Goal: Understand process/instructions

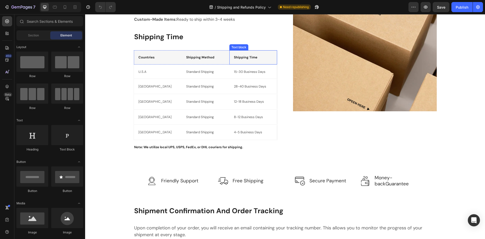
scroll to position [126, 0]
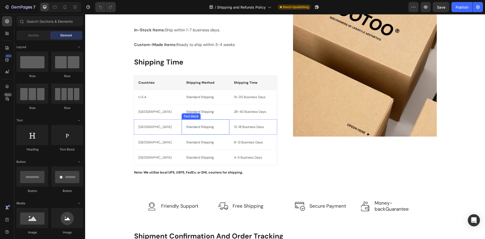
click at [202, 127] on p "Standard Shipping" at bounding box center [205, 127] width 39 height 6
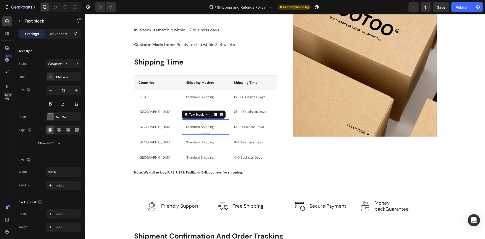
click at [191, 128] on p "Standard Shipping" at bounding box center [205, 127] width 39 height 6
click at [197, 127] on p "Standard Shipping" at bounding box center [205, 127] width 39 height 6
click at [198, 127] on p "Standard Shipping" at bounding box center [205, 127] width 39 height 6
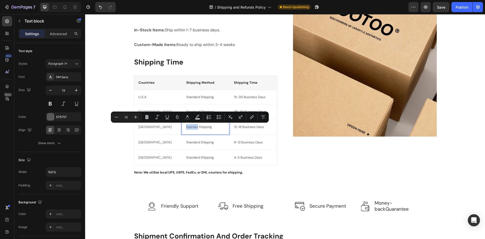
drag, startPoint x: 196, startPoint y: 127, endPoint x: 183, endPoint y: 128, distance: 12.4
click at [183, 128] on div "Express Shipping Text block 0" at bounding box center [206, 126] width 48 height 15
copy p "Express"
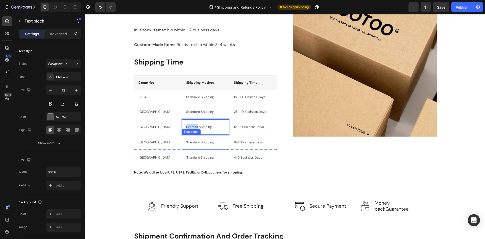
click at [195, 145] on p "Standard Shipping" at bounding box center [205, 142] width 39 height 6
click at [189, 143] on p "Standard Shipping" at bounding box center [205, 142] width 39 height 6
drag, startPoint x: 198, startPoint y: 142, endPoint x: 184, endPoint y: 143, distance: 13.9
click at [186, 143] on div "Standard Shipping" at bounding box center [206, 142] width 40 height 7
click at [199, 158] on p "Standard Shipping" at bounding box center [205, 157] width 39 height 6
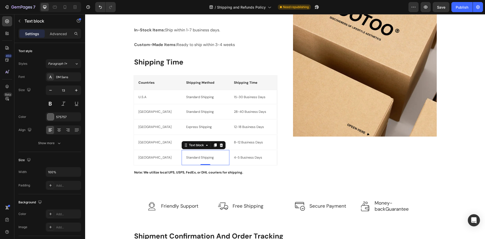
click at [195, 158] on p "Standard Shipping" at bounding box center [205, 157] width 39 height 6
drag, startPoint x: 198, startPoint y: 158, endPoint x: 184, endPoint y: 157, distance: 13.1
click at [186, 157] on p "Standard Shipping" at bounding box center [205, 157] width 39 height 6
click at [248, 167] on div "Order Processing Heading All orders are processed within 3 business days (exclu…" at bounding box center [206, 62] width 144 height 235
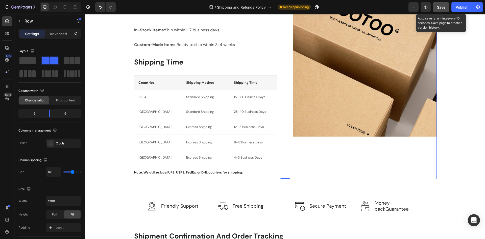
click at [442, 6] on span "Save" at bounding box center [441, 7] width 8 height 4
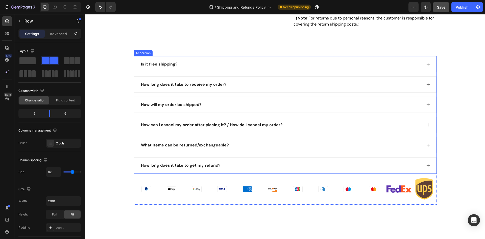
scroll to position [607, 0]
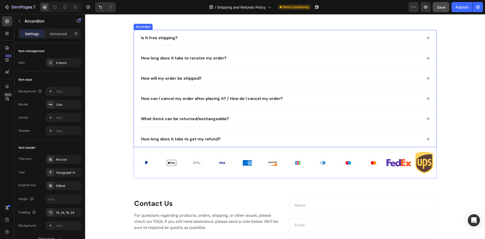
click at [265, 58] on div "How long does it take to receive my order?" at bounding box center [281, 58] width 282 height 8
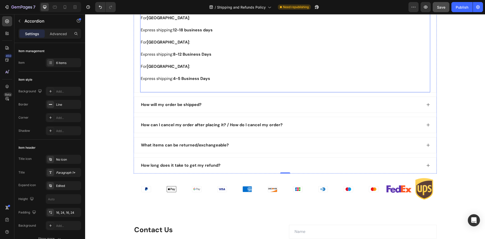
scroll to position [758, 0]
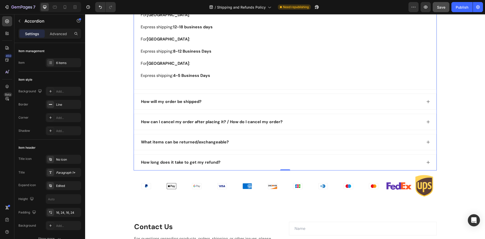
click at [220, 102] on div "How will my order be shipped?" at bounding box center [281, 102] width 282 height 8
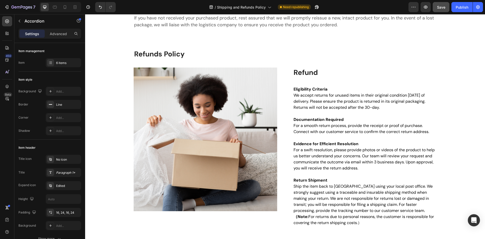
scroll to position [379, 0]
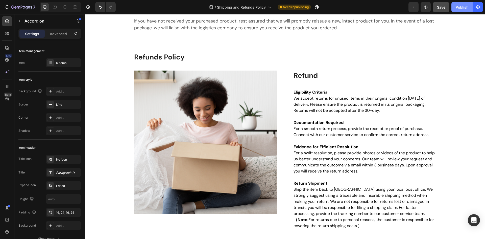
click at [463, 8] on div "Publish" at bounding box center [462, 7] width 13 height 5
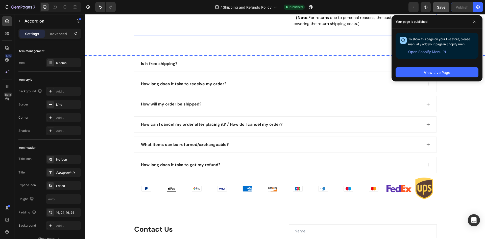
scroll to position [581, 0]
click at [246, 84] on div "How long does it take to receive my order?" at bounding box center [281, 84] width 282 height 8
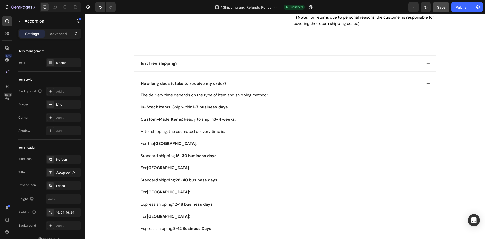
click at [246, 84] on div "How long does it take to receive my order?" at bounding box center [281, 84] width 282 height 8
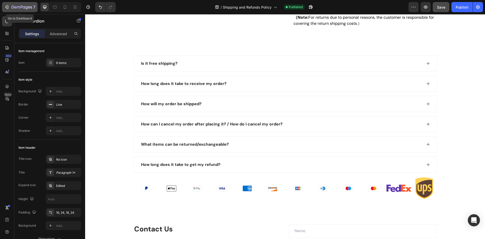
click at [5, 5] on icon "button" at bounding box center [6, 7] width 5 height 5
